Goal: Transaction & Acquisition: Purchase product/service

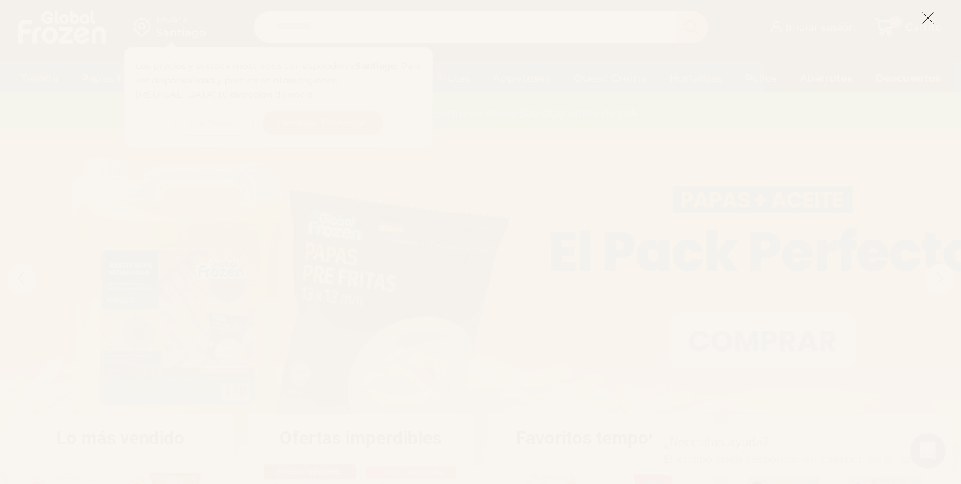
click at [922, 17] on icon at bounding box center [928, 18] width 14 height 14
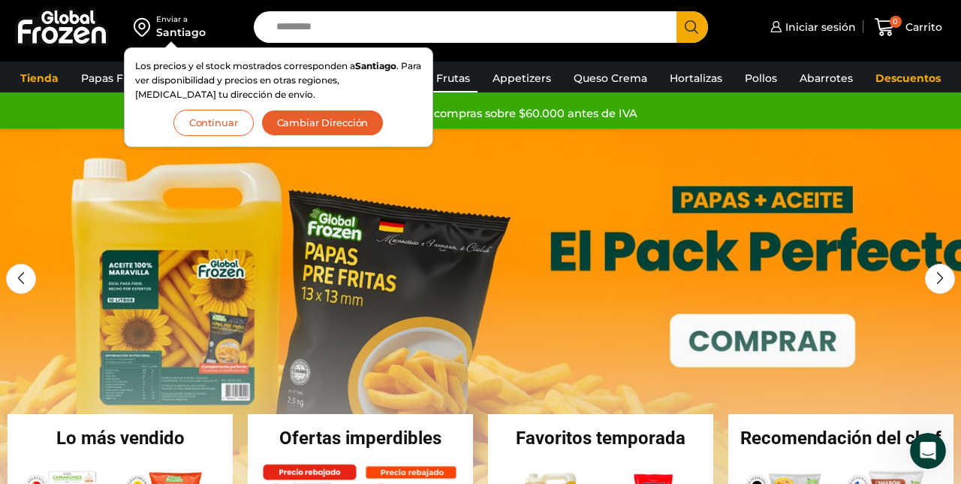
click at [460, 74] on link "Pulpa de Frutas" at bounding box center [428, 78] width 100 height 29
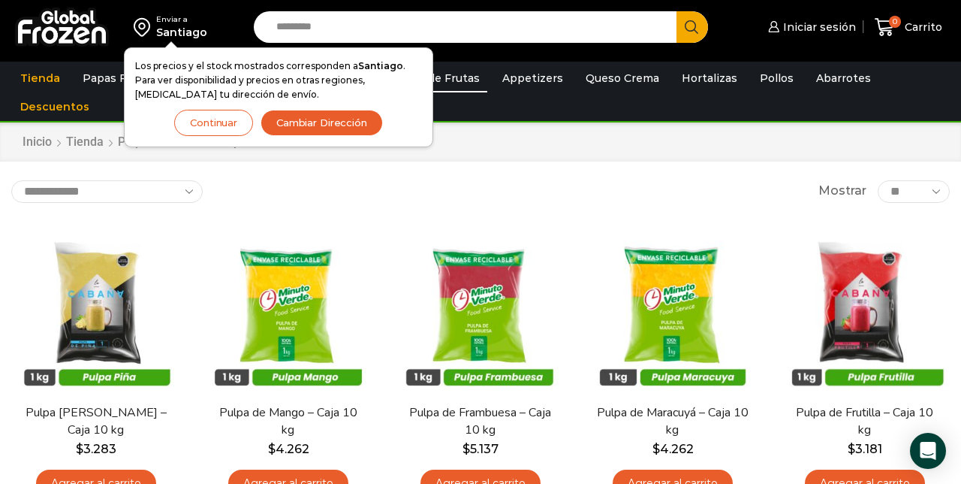
click at [206, 125] on button "Continuar" at bounding box center [213, 123] width 79 height 26
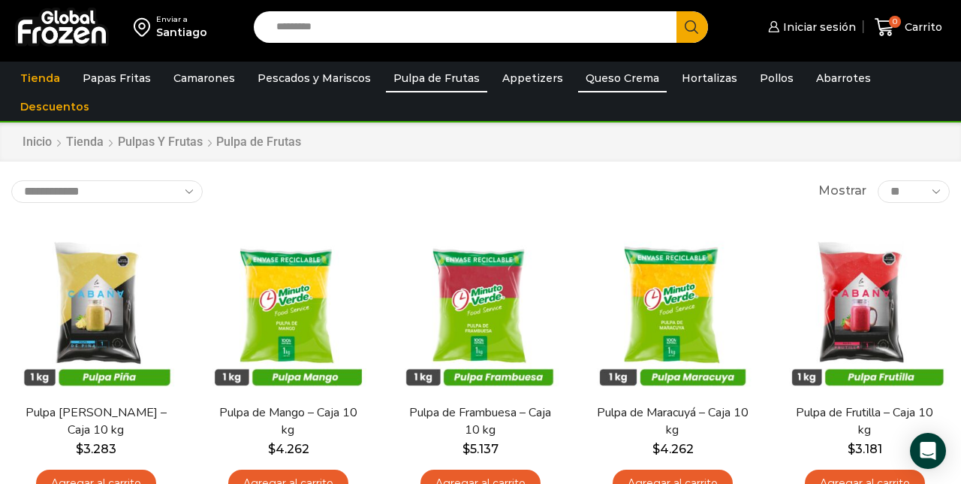
click at [634, 86] on link "Queso Crema" at bounding box center [622, 78] width 89 height 29
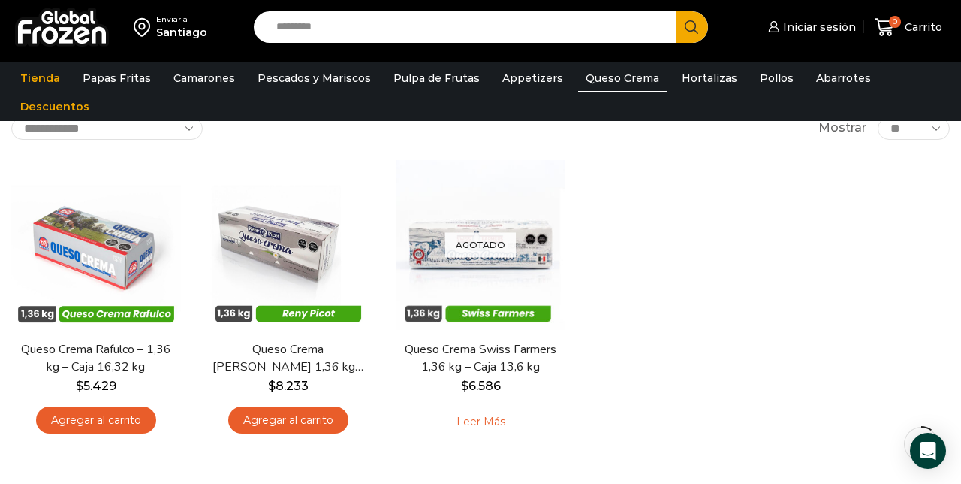
scroll to position [96, 0]
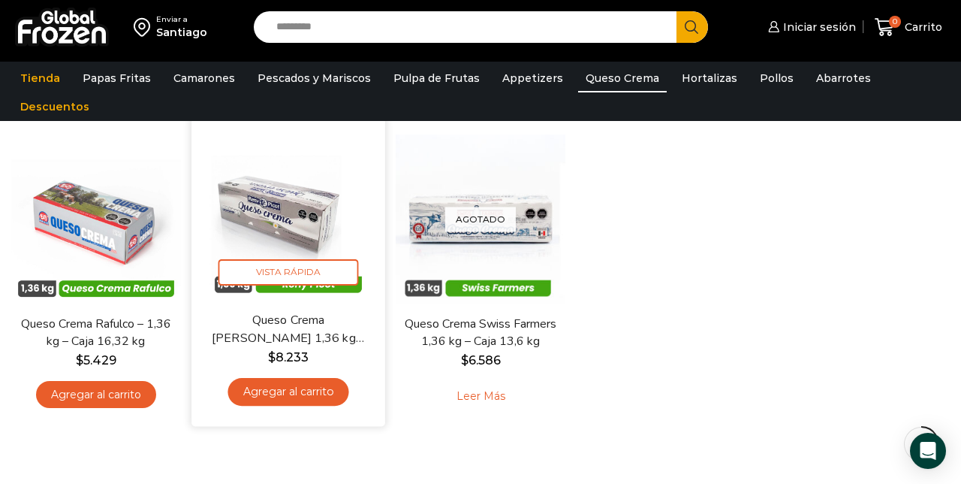
click at [312, 195] on img at bounding box center [288, 214] width 171 height 171
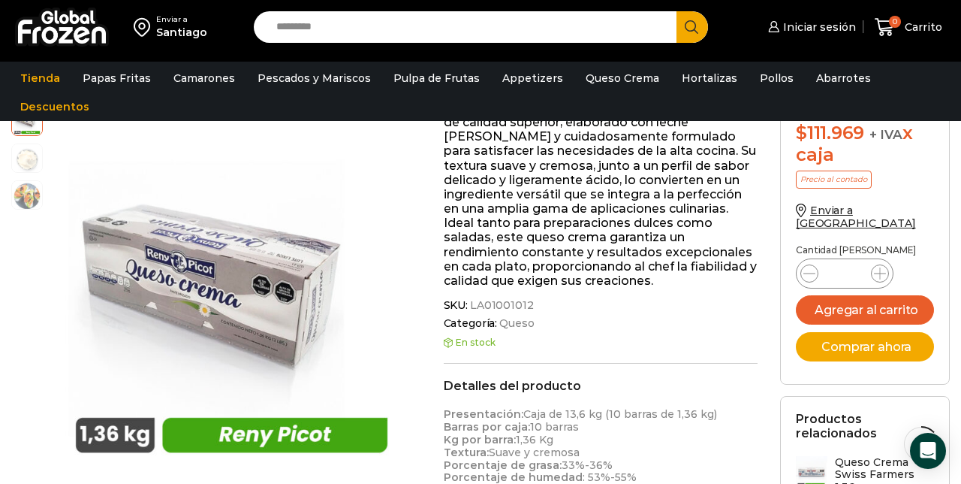
scroll to position [288, 0]
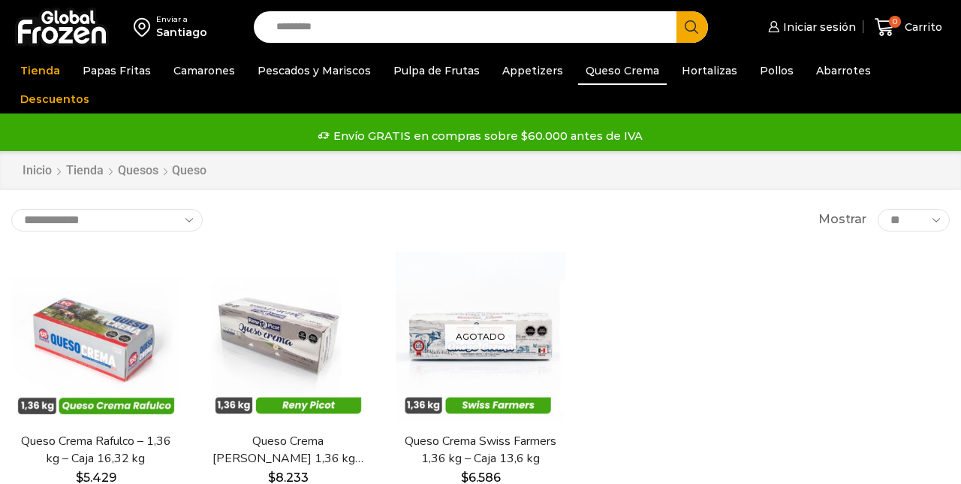
scroll to position [89, 0]
